Goal: Find specific page/section: Find specific page/section

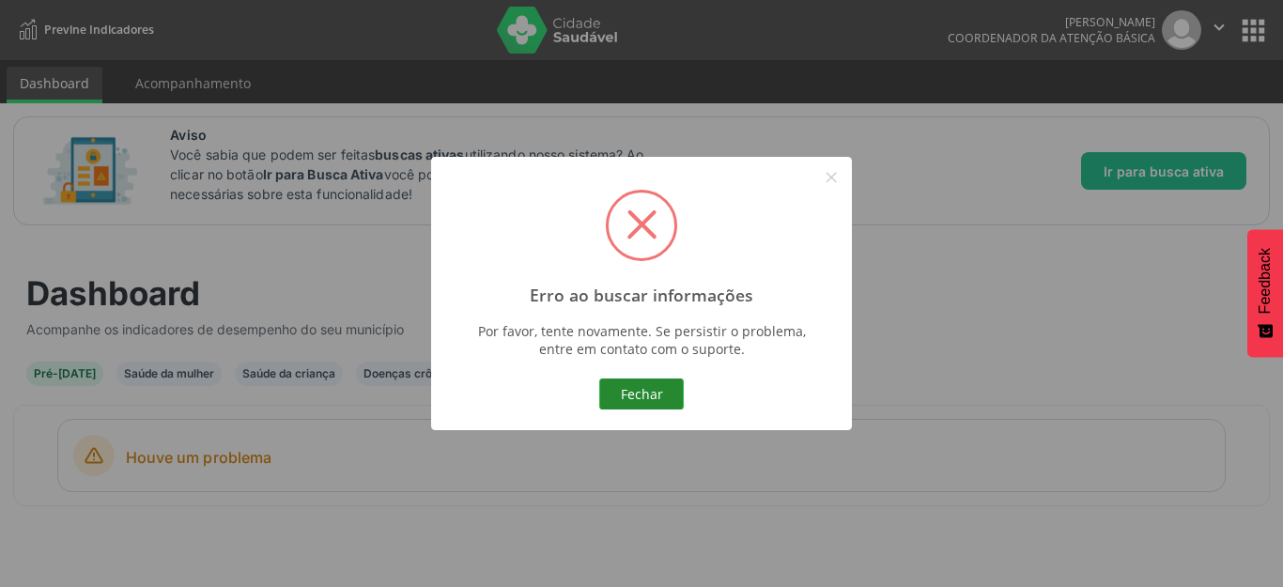
click at [622, 386] on button "Fechar" at bounding box center [641, 395] width 85 height 32
click at [663, 386] on button "Fechar" at bounding box center [641, 395] width 85 height 32
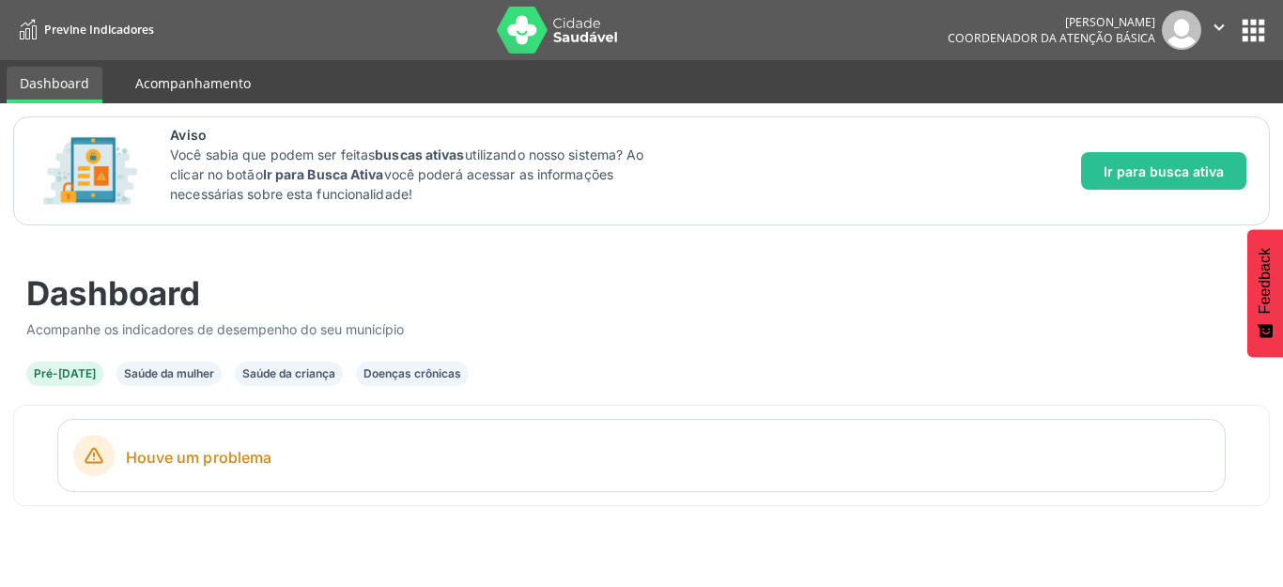
click at [155, 81] on link "Acompanhamento" at bounding box center [193, 83] width 142 height 33
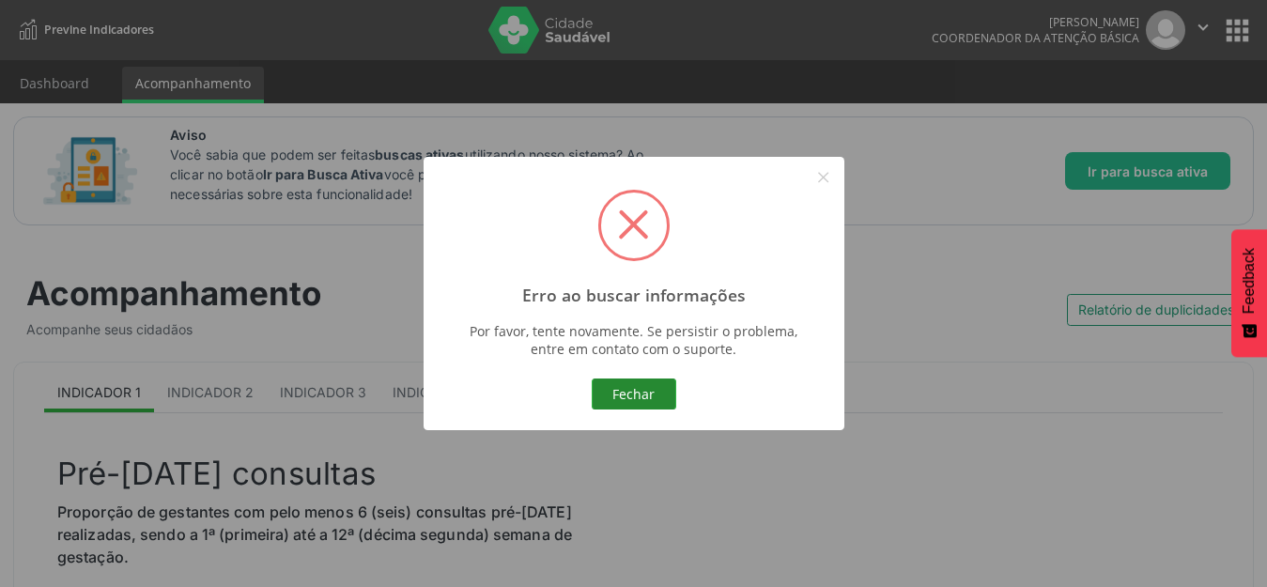
click at [637, 388] on button "Fechar" at bounding box center [634, 395] width 85 height 32
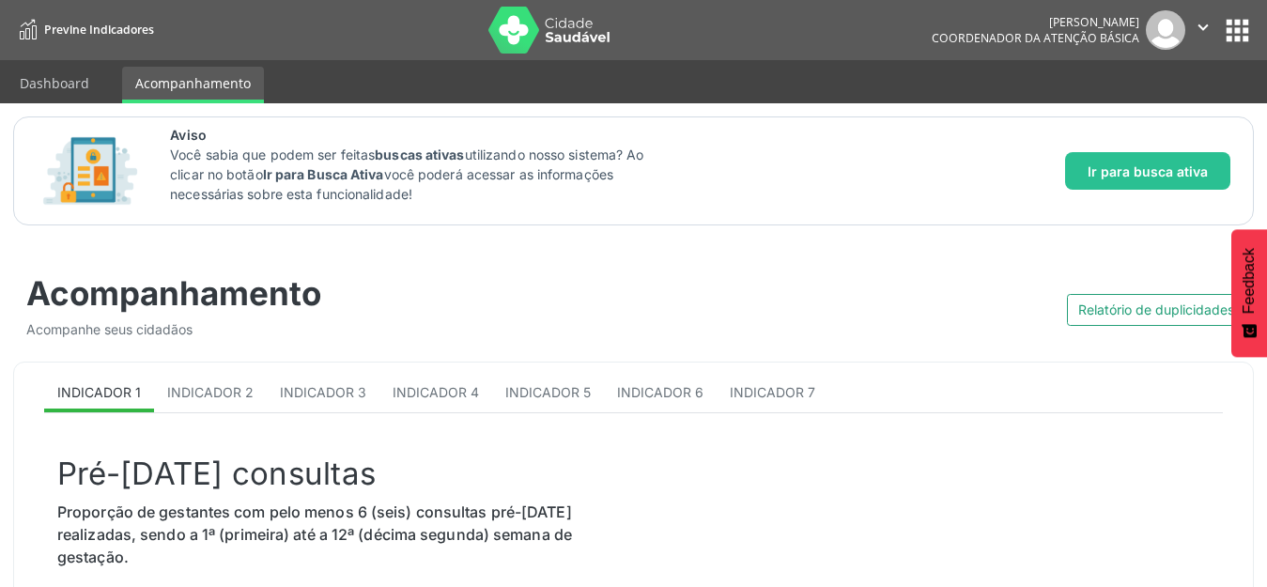
click at [1241, 39] on button "apps" at bounding box center [1237, 30] width 33 height 33
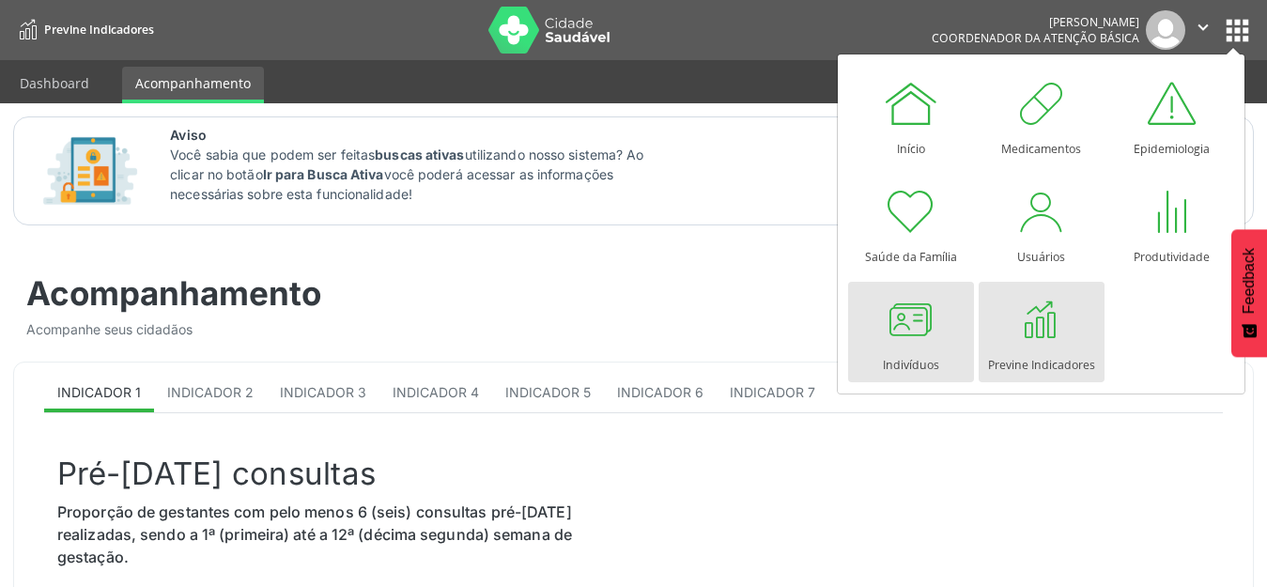
click at [909, 344] on div at bounding box center [911, 319] width 56 height 56
